Goal: Contribute content

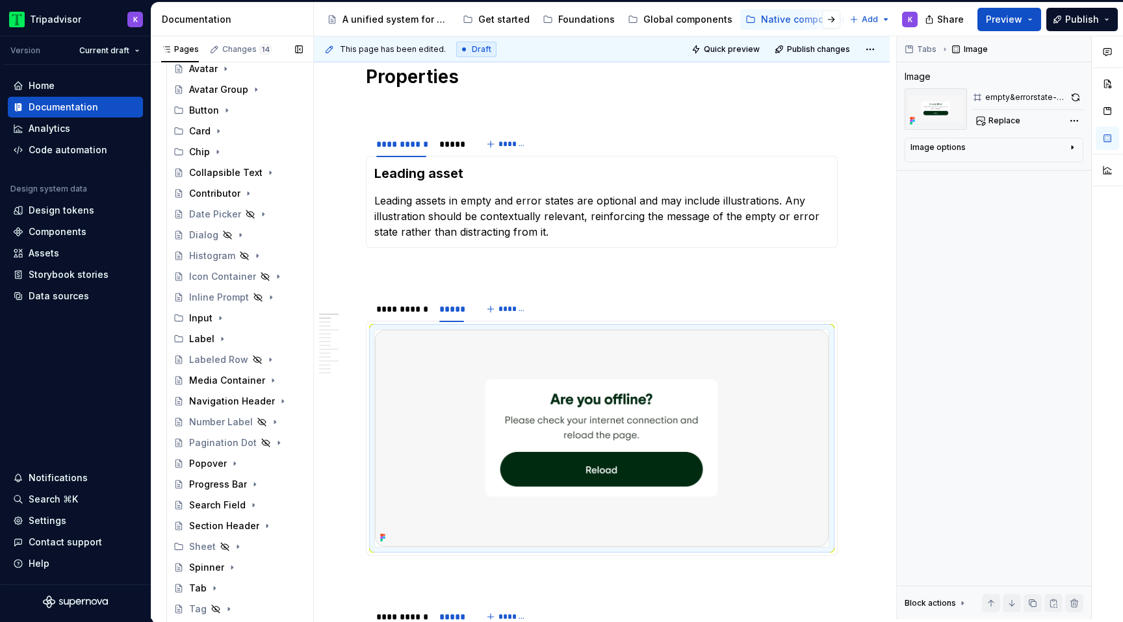
scroll to position [40, 0]
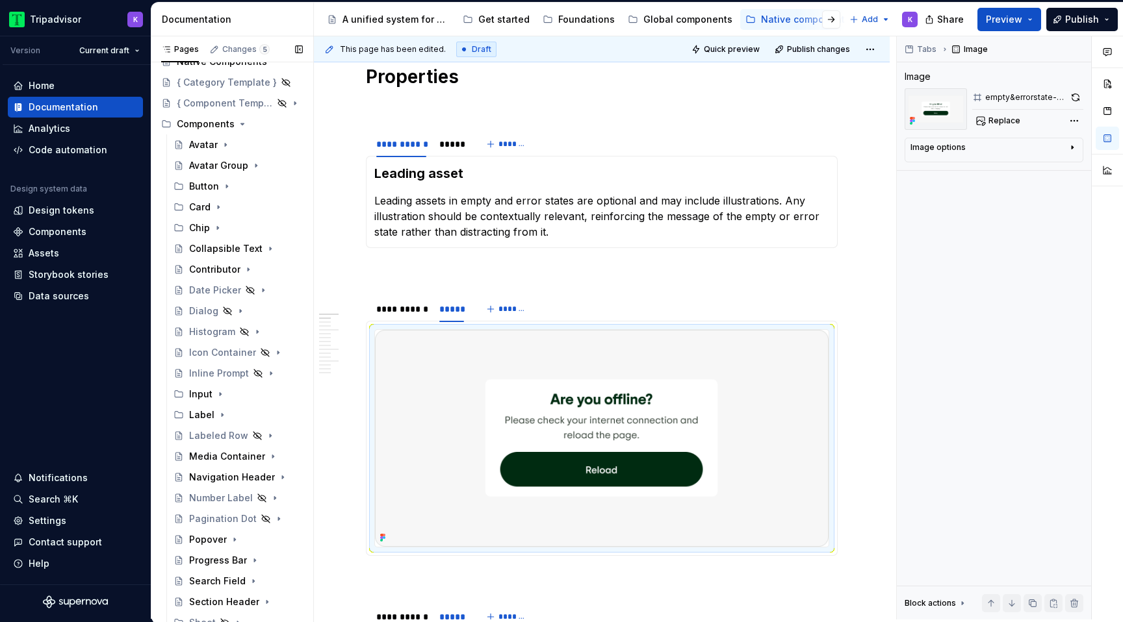
type textarea "*"
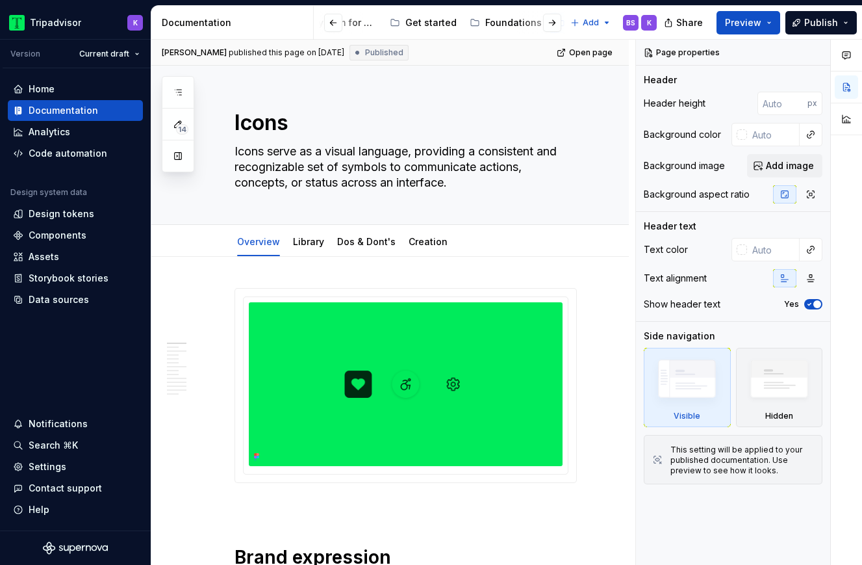
type textarea "*"
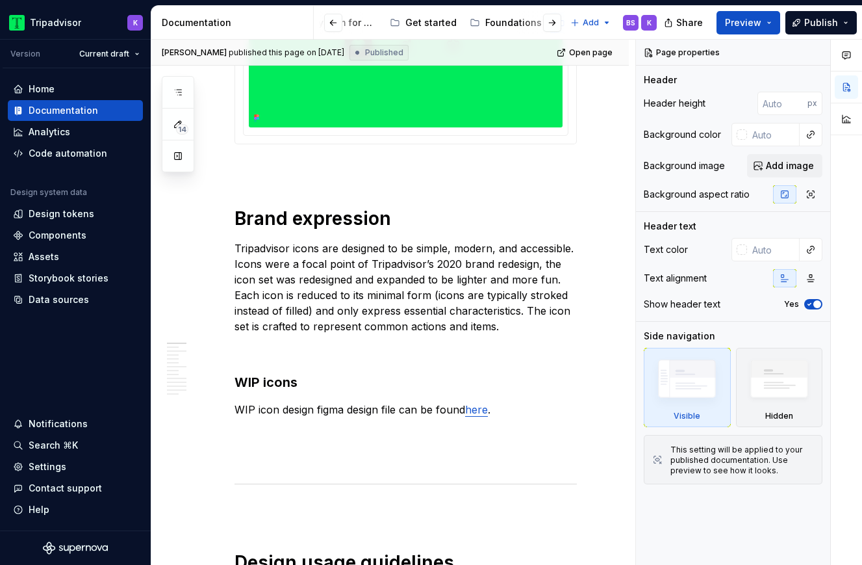
scroll to position [644, 0]
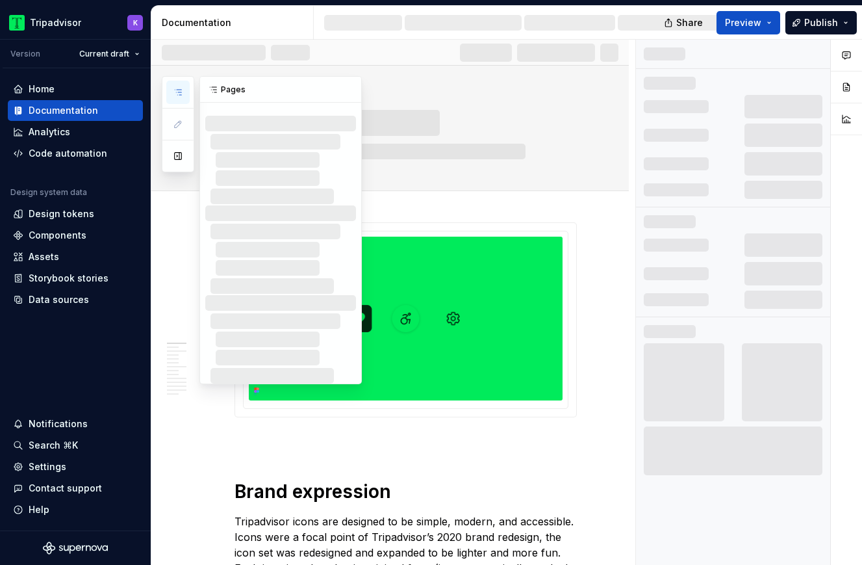
click at [175, 89] on icon "button" at bounding box center [178, 92] width 10 height 10
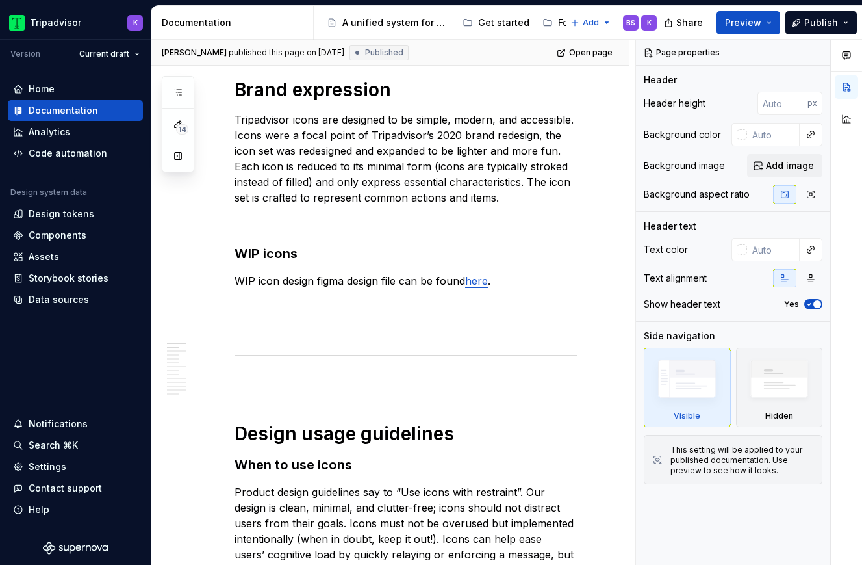
scroll to position [18, 0]
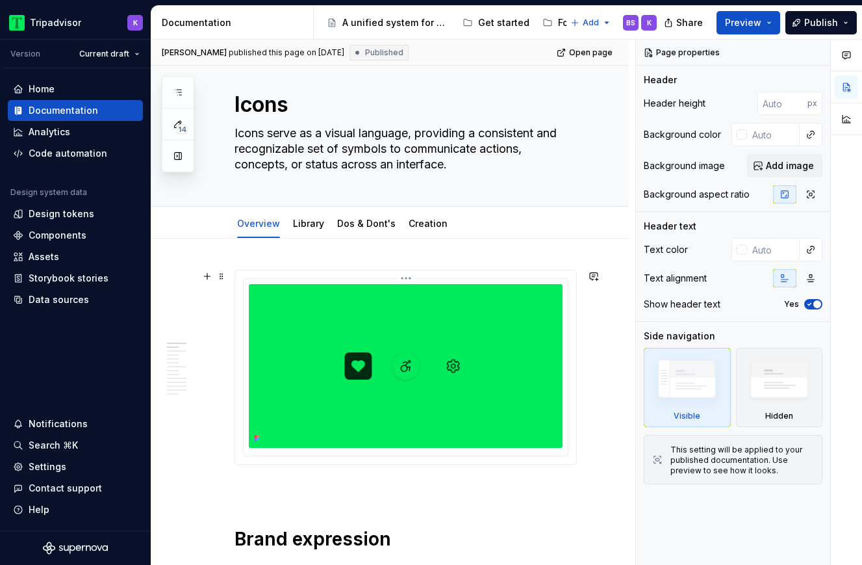
type textarea "*"
